Goal: Task Accomplishment & Management: Manage account settings

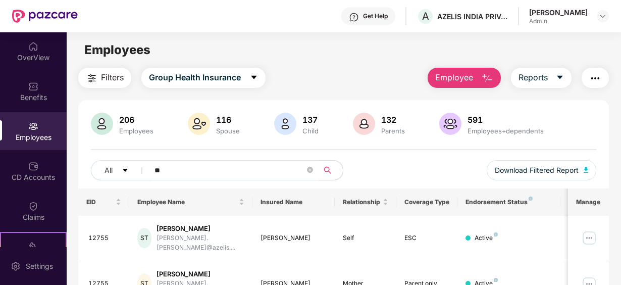
type input "*"
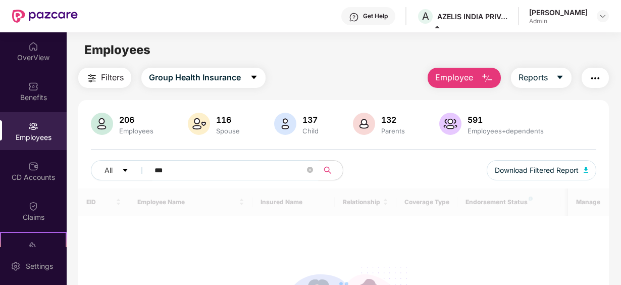
click at [29, 124] on img at bounding box center [33, 126] width 10 height 10
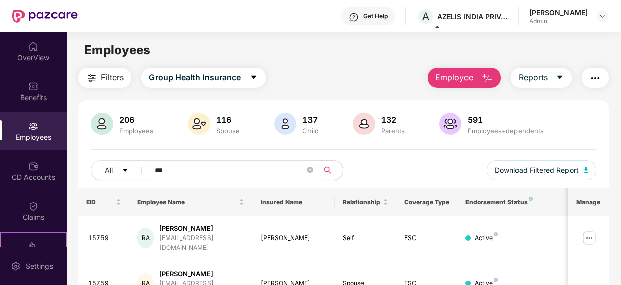
click at [168, 167] on input "***" at bounding box center [230, 170] width 150 height 15
type input "*"
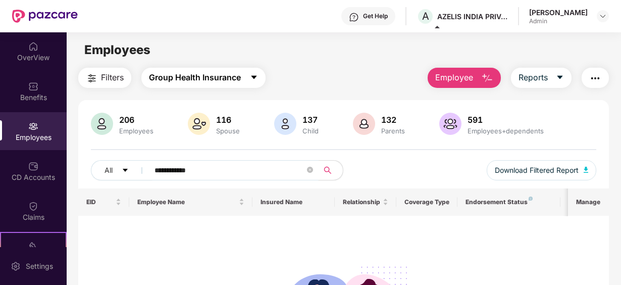
click at [256, 78] on icon "caret-down" at bounding box center [254, 78] width 6 height 4
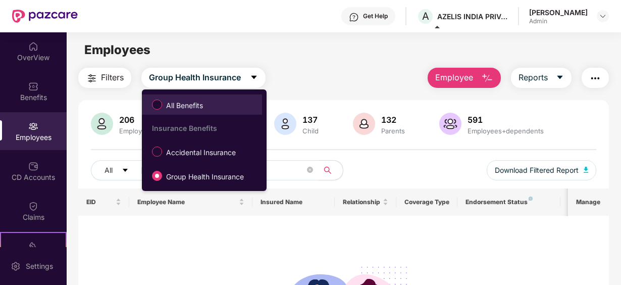
click at [192, 104] on span "All Benefits" at bounding box center [184, 105] width 45 height 11
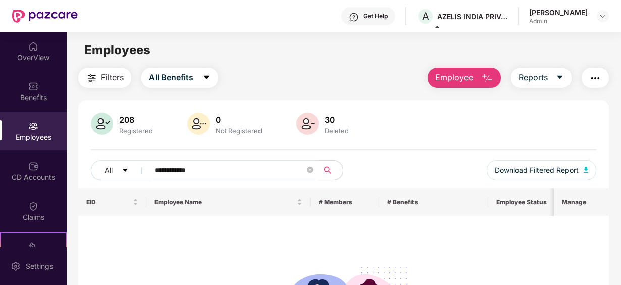
click at [28, 131] on div "Employees" at bounding box center [33, 131] width 67 height 38
click at [222, 173] on input "**********" at bounding box center [230, 170] width 150 height 15
type input "****"
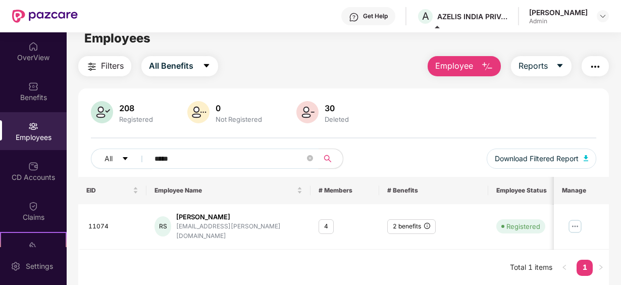
scroll to position [32, 0]
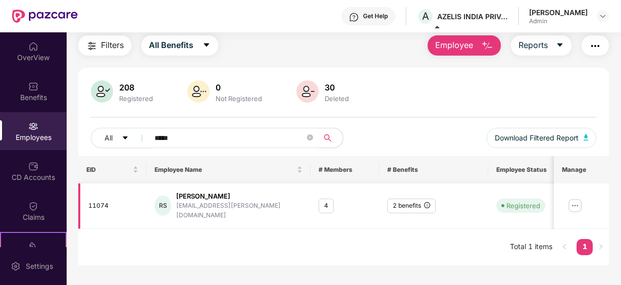
click at [574, 200] on img at bounding box center [576, 205] width 16 height 16
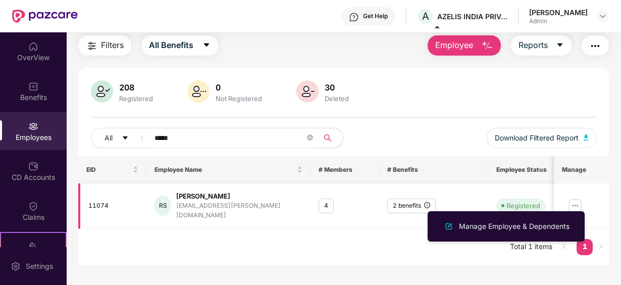
click at [407, 200] on div "2 benefits" at bounding box center [411, 205] width 48 height 15
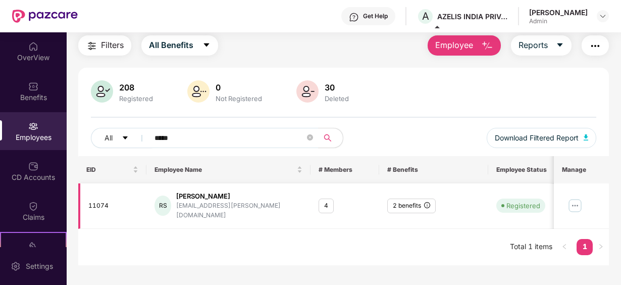
click at [325, 199] on div "4" at bounding box center [326, 205] width 15 height 15
click at [511, 200] on div "Registered" at bounding box center [523, 205] width 34 height 10
click at [568, 201] on td at bounding box center [581, 205] width 55 height 45
click at [570, 199] on img at bounding box center [576, 205] width 16 height 16
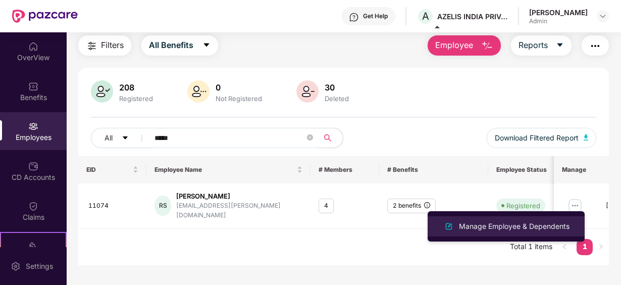
click at [487, 221] on div "Manage Employee & Dependents" at bounding box center [514, 226] width 115 height 11
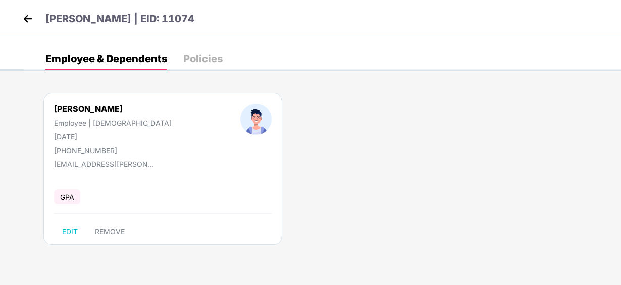
click at [204, 62] on div "Policies" at bounding box center [202, 59] width 39 height 10
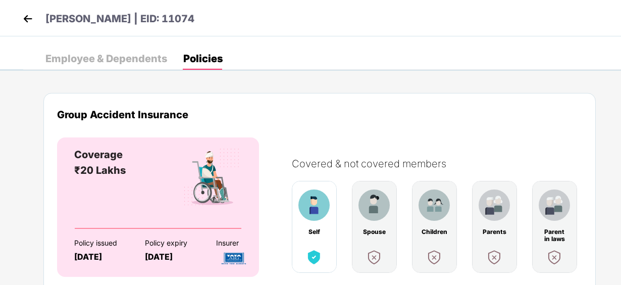
click at [130, 57] on div "Employee & Dependents" at bounding box center [106, 59] width 122 height 10
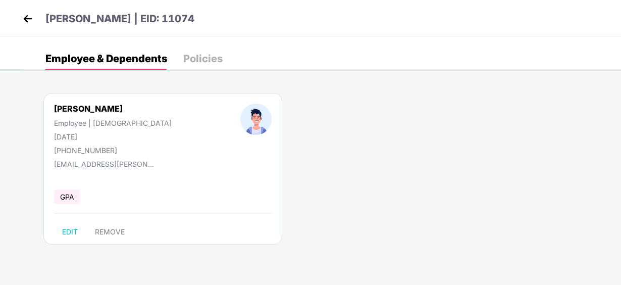
click at [28, 20] on img at bounding box center [27, 18] width 15 height 15
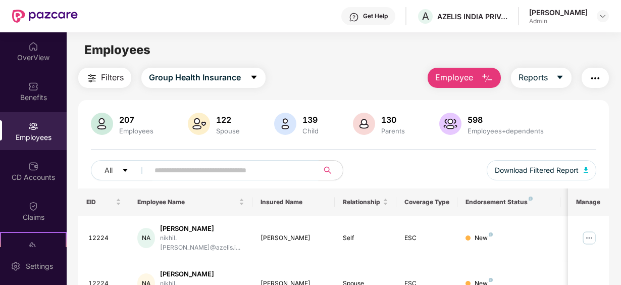
click at [198, 166] on input "text" at bounding box center [230, 170] width 150 height 15
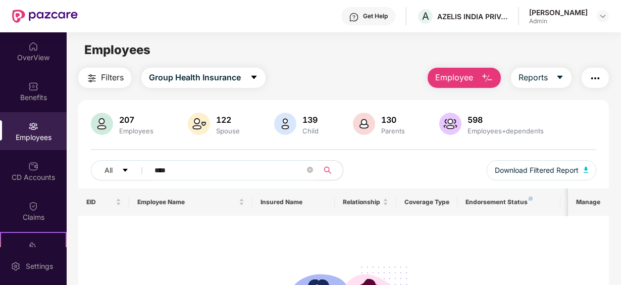
type input "****"
click at [257, 79] on icon "caret-down" at bounding box center [254, 77] width 8 height 8
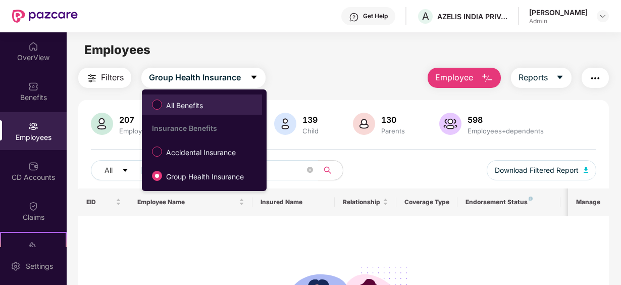
click at [183, 106] on span "All Benefits" at bounding box center [184, 105] width 45 height 11
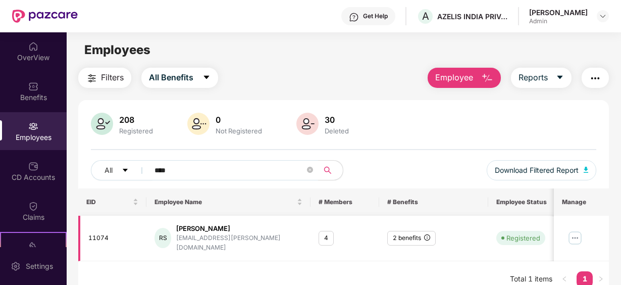
scroll to position [32, 0]
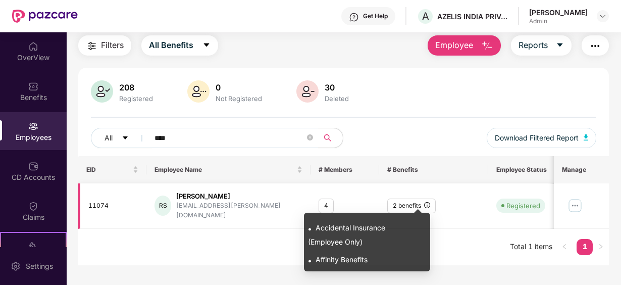
click at [426, 202] on icon "info-circle" at bounding box center [427, 205] width 6 height 6
click at [339, 262] on span "Affinity Benefits" at bounding box center [342, 259] width 52 height 9
click at [346, 228] on span "Accidental Insurance (Employee Only)" at bounding box center [346, 234] width 77 height 23
